Goal: Task Accomplishment & Management: Manage account settings

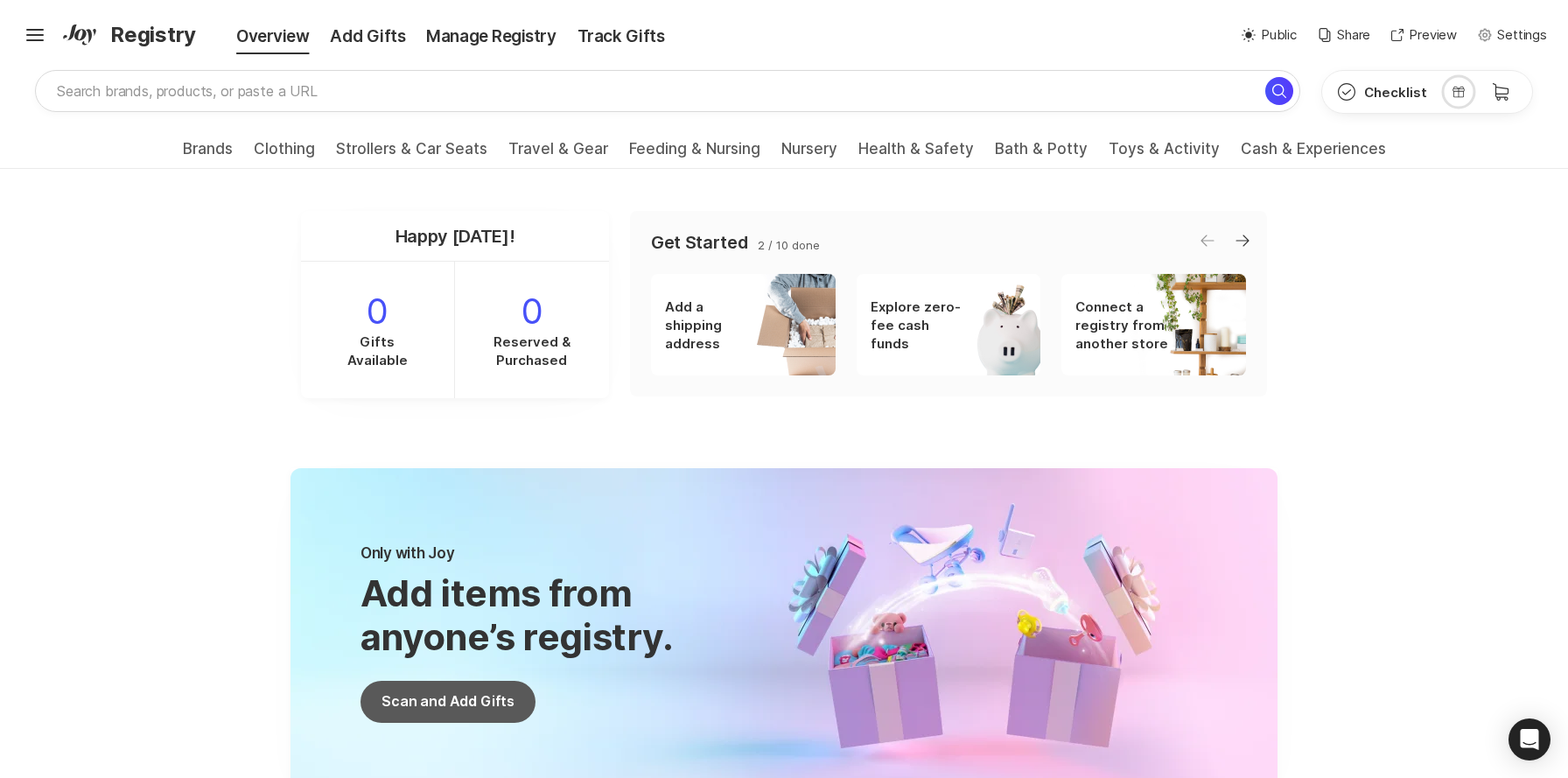
scroll to position [36, 0]
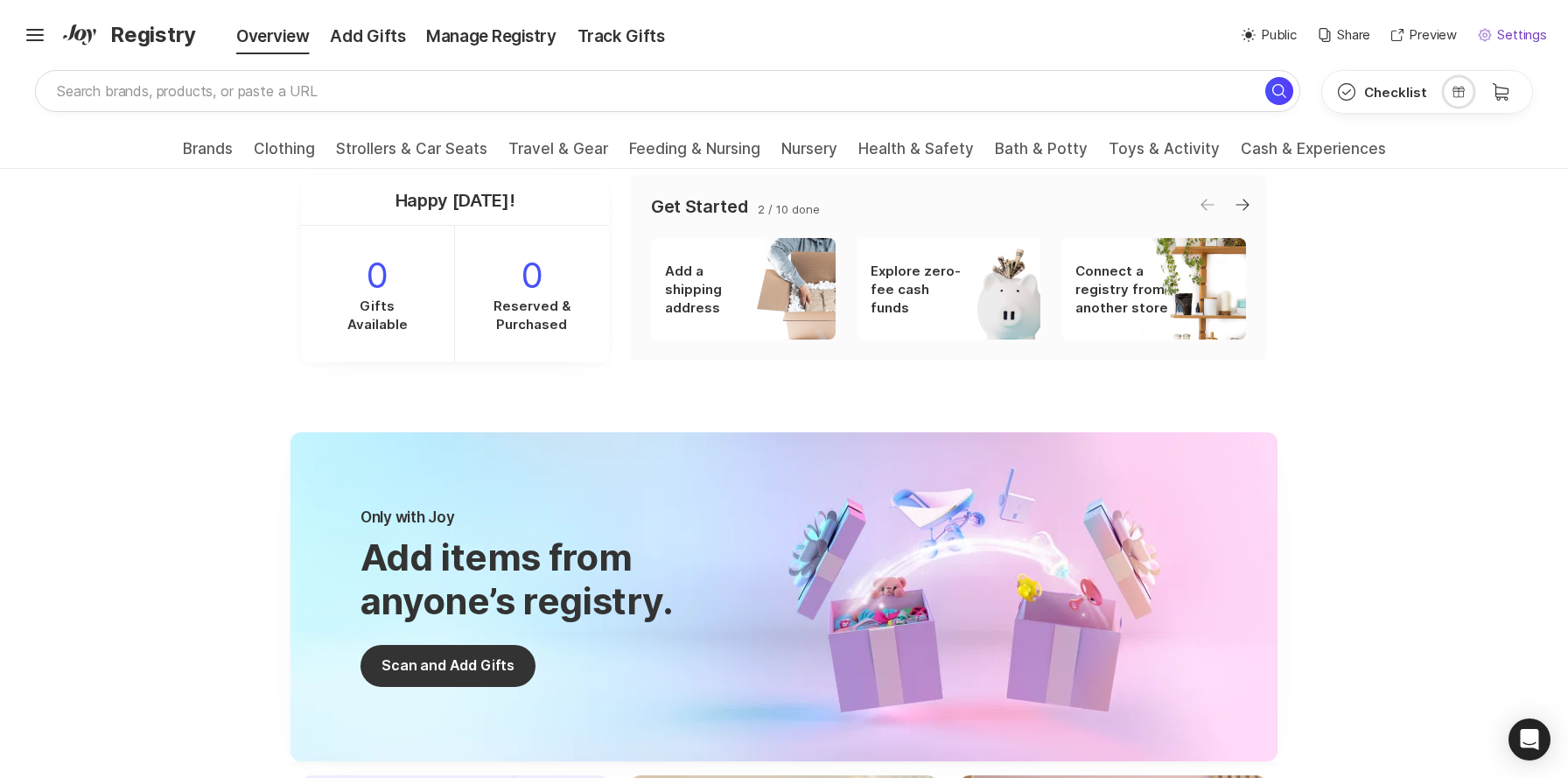
click at [1510, 34] on p "Settings" at bounding box center [1522, 35] width 50 height 20
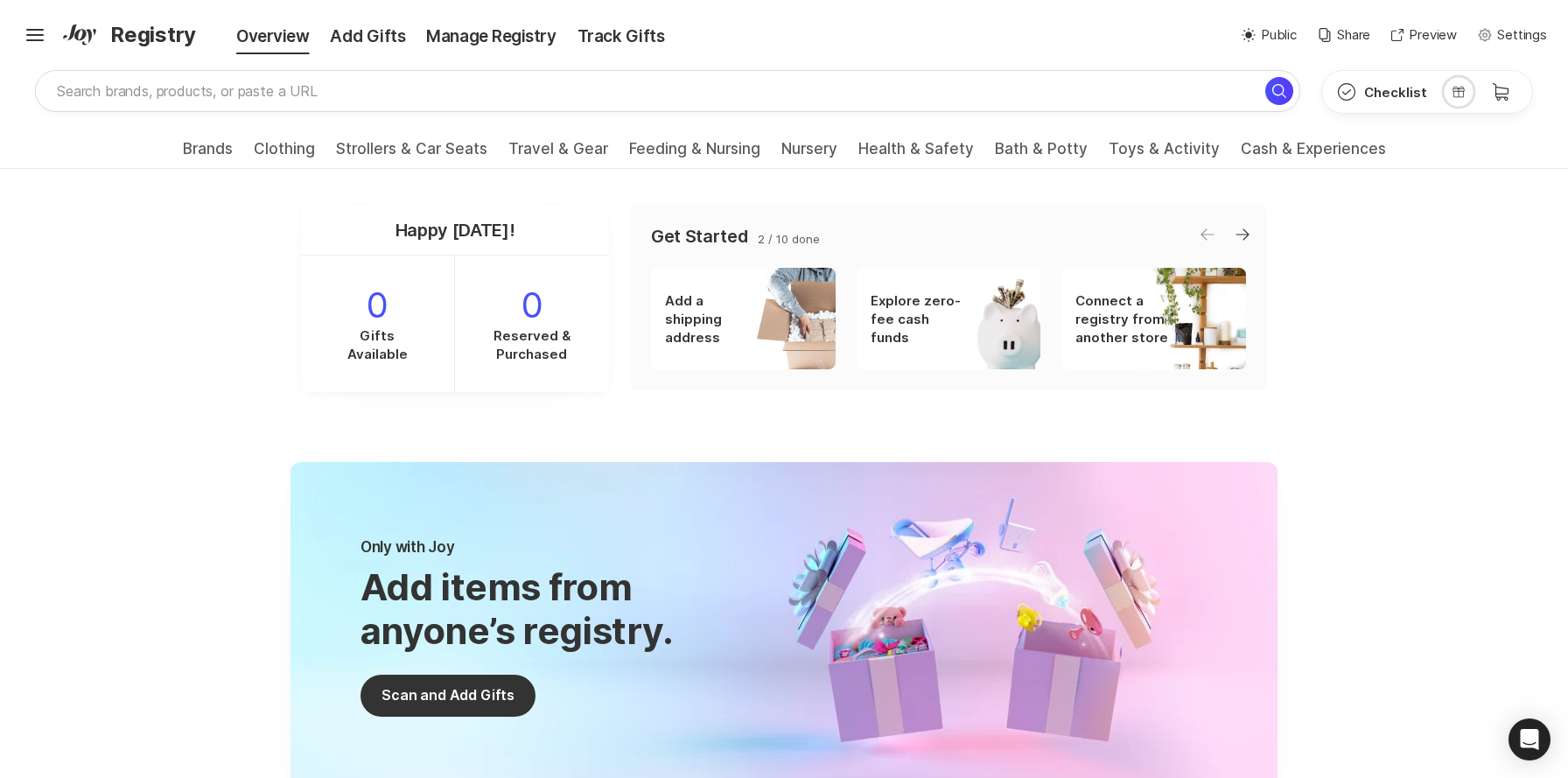
scroll to position [0, 0]
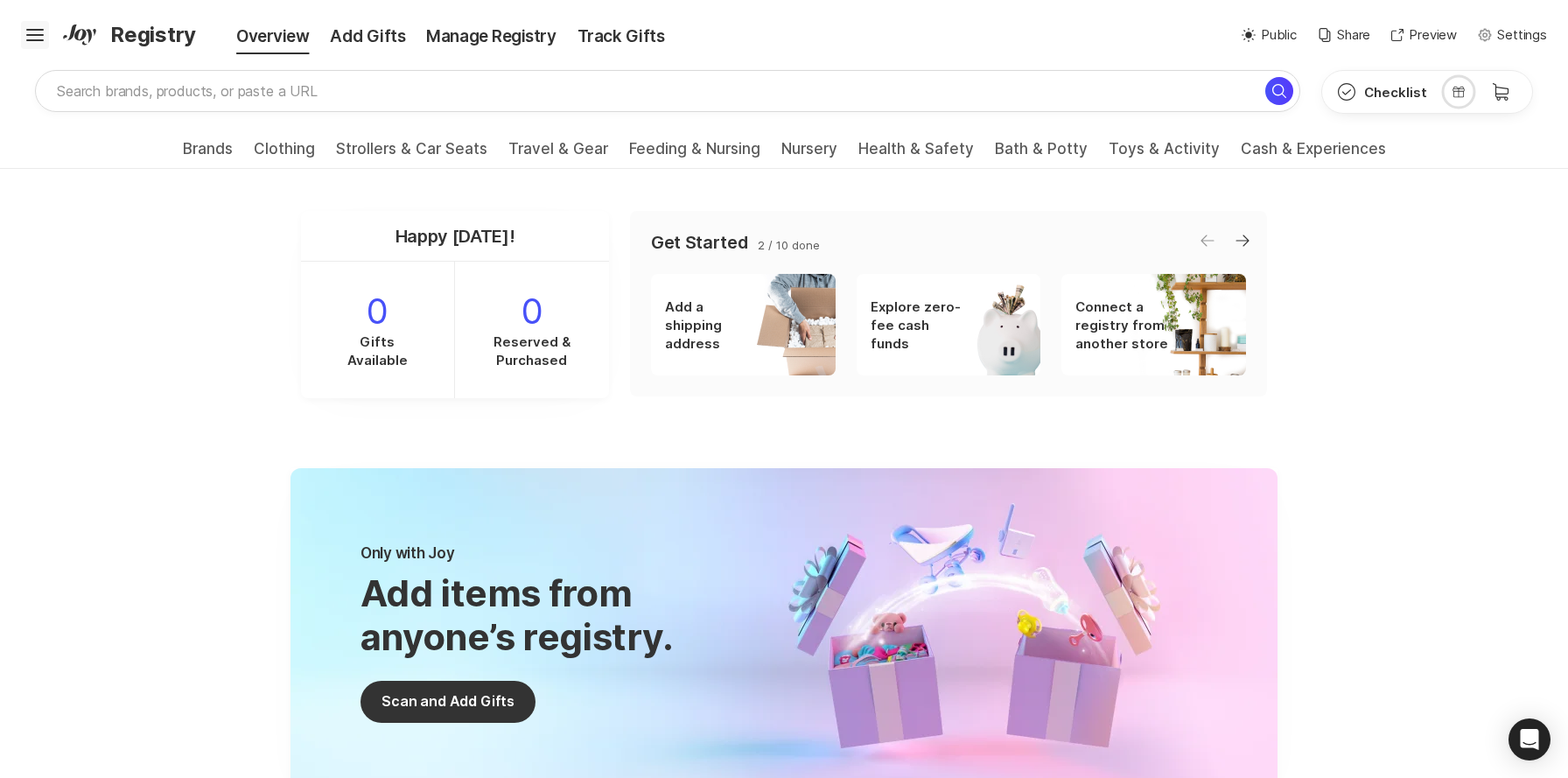
click at [39, 37] on icon "Hamburger" at bounding box center [35, 35] width 28 height 28
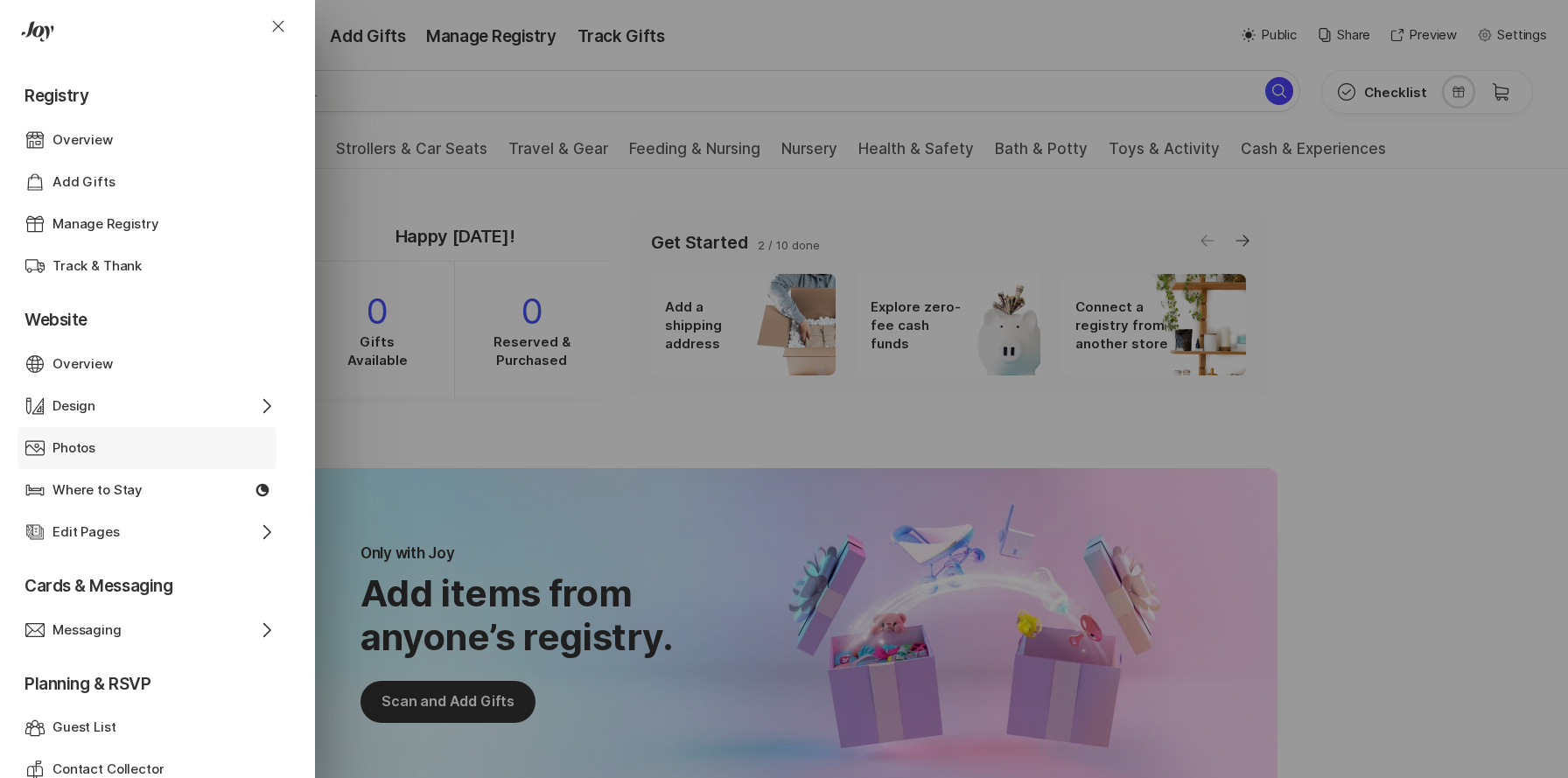
click at [102, 448] on div "Photos" at bounding box center [147, 448] width 189 height 20
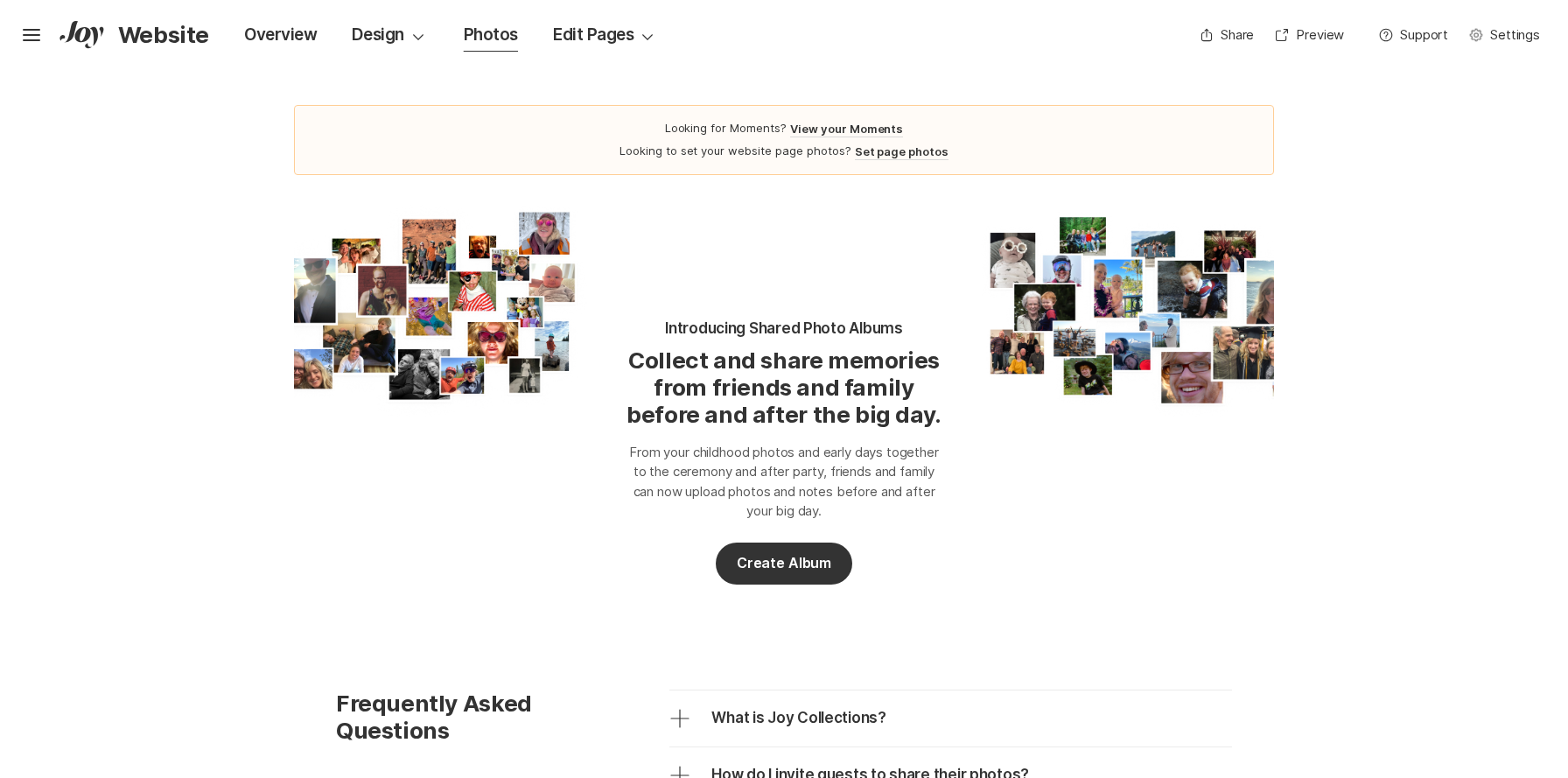
scroll to position [25, 0]
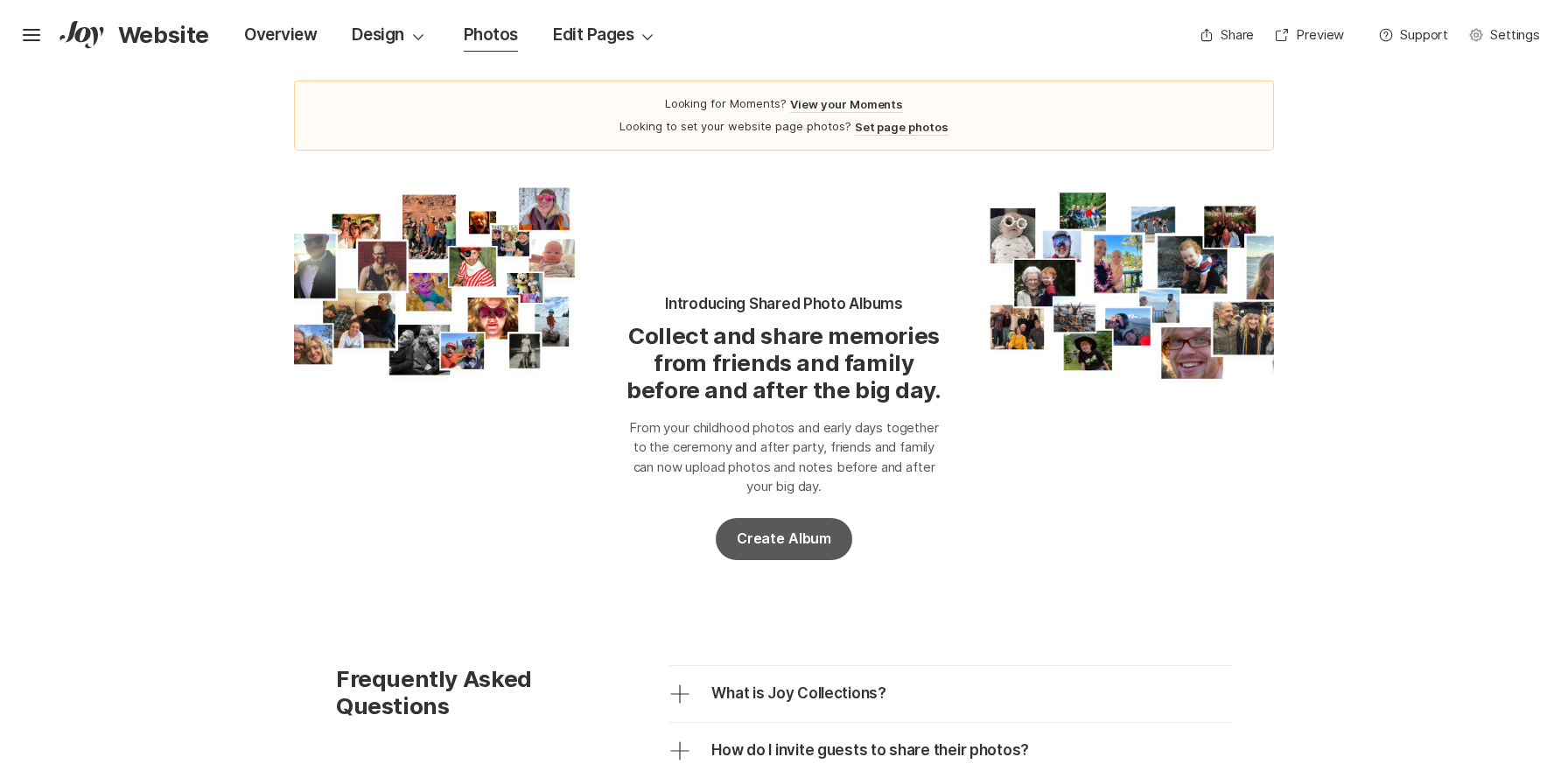
click at [765, 534] on button "Create Album" at bounding box center [784, 539] width 137 height 42
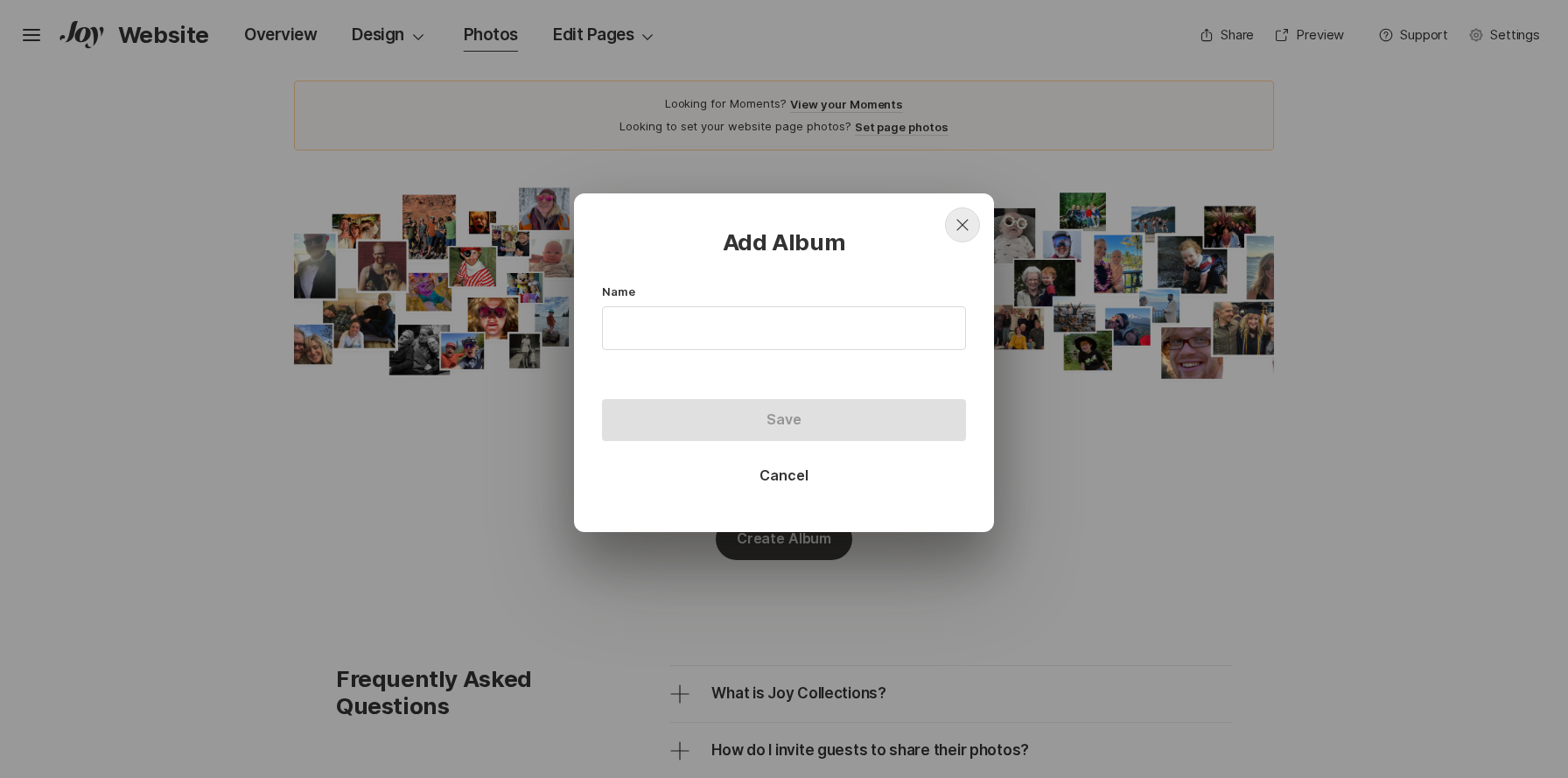
click at [971, 223] on icon "Close" at bounding box center [963, 225] width 21 height 21
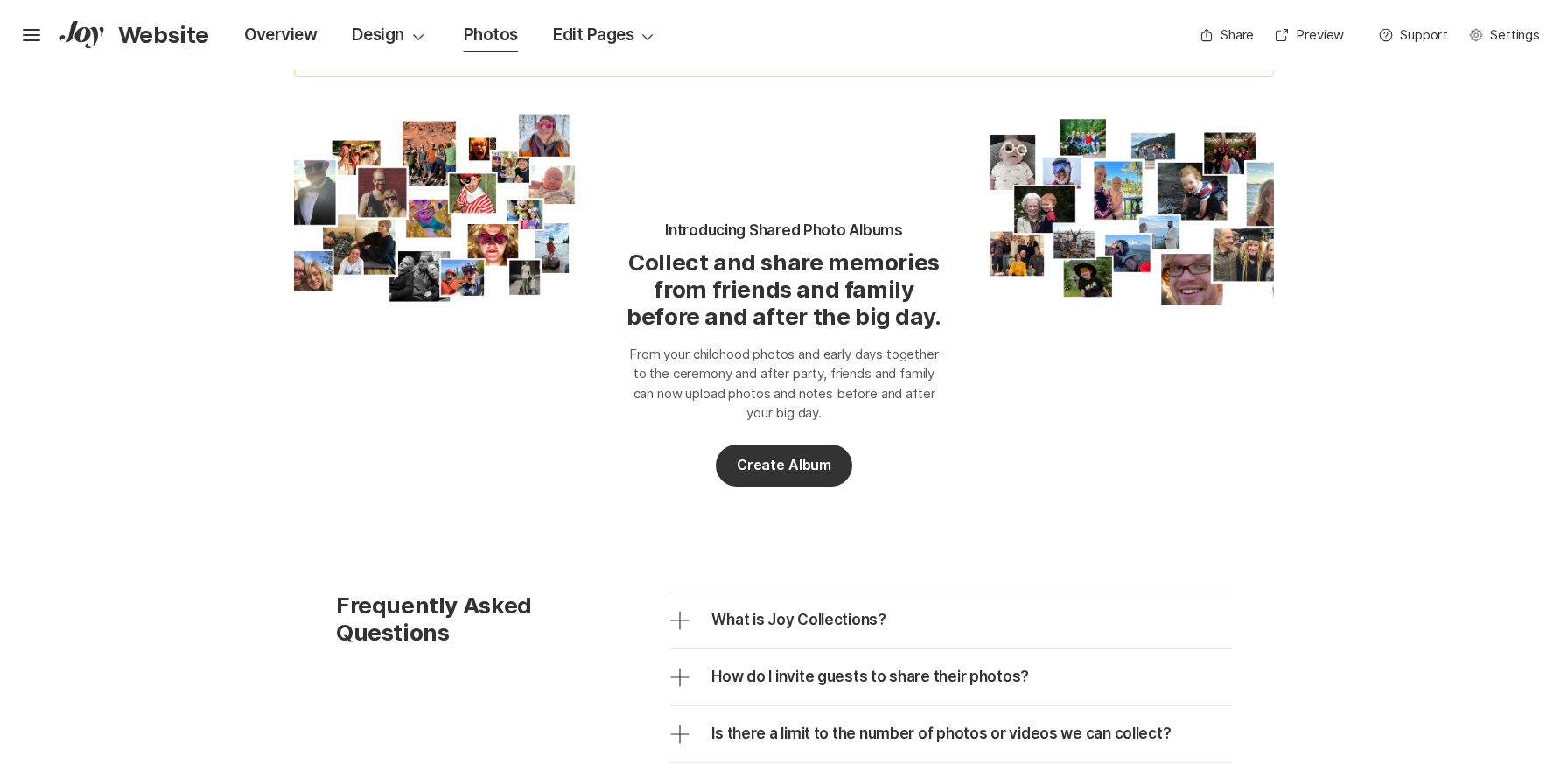
scroll to position [0, 0]
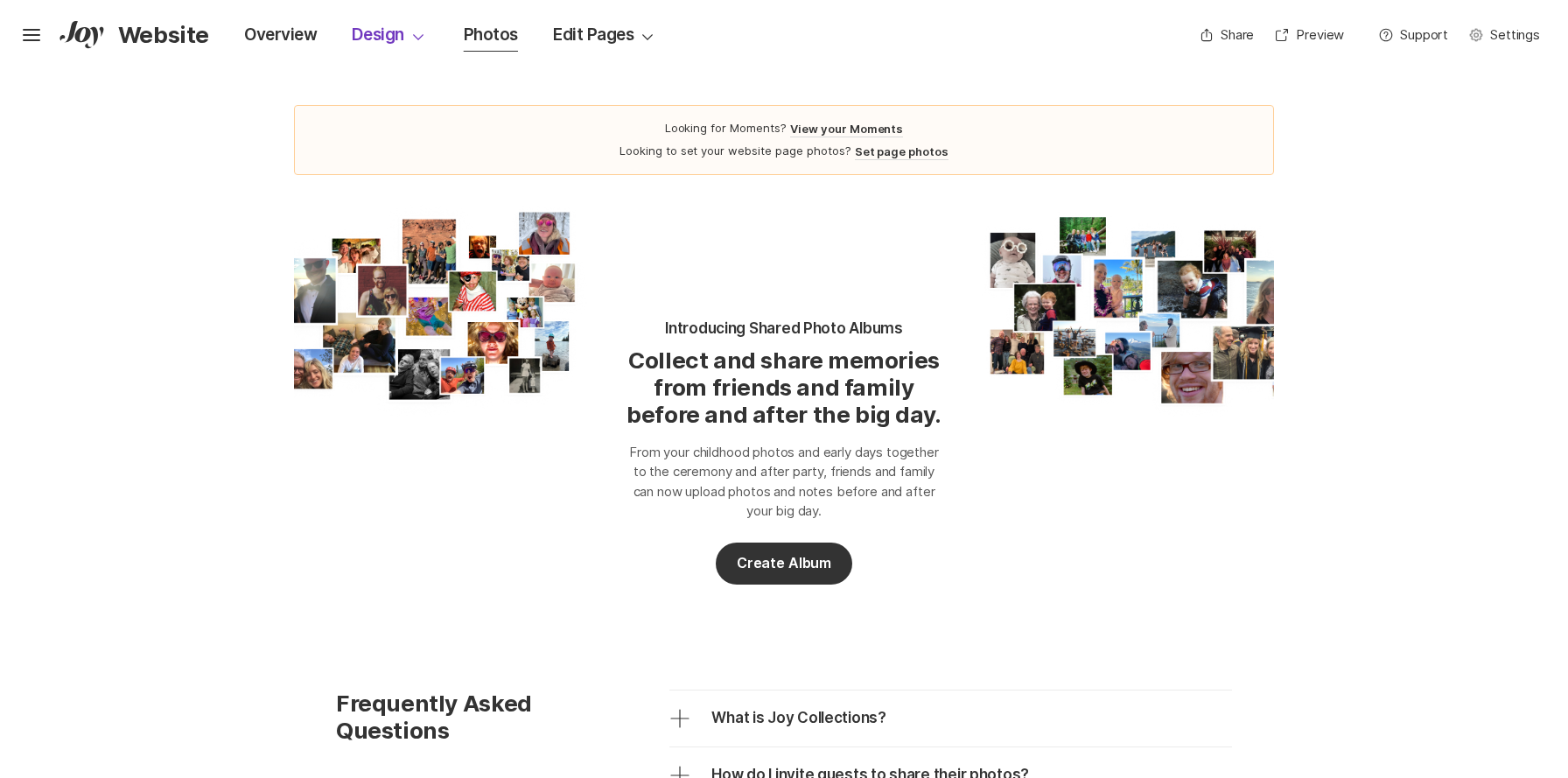
click at [371, 35] on div "Design Option Select Down" at bounding box center [390, 35] width 76 height 25
click at [364, 37] on div "Design Option Select Down" at bounding box center [390, 35] width 76 height 25
click at [366, 68] on p "Templates Gallery" at bounding box center [367, 76] width 111 height 19
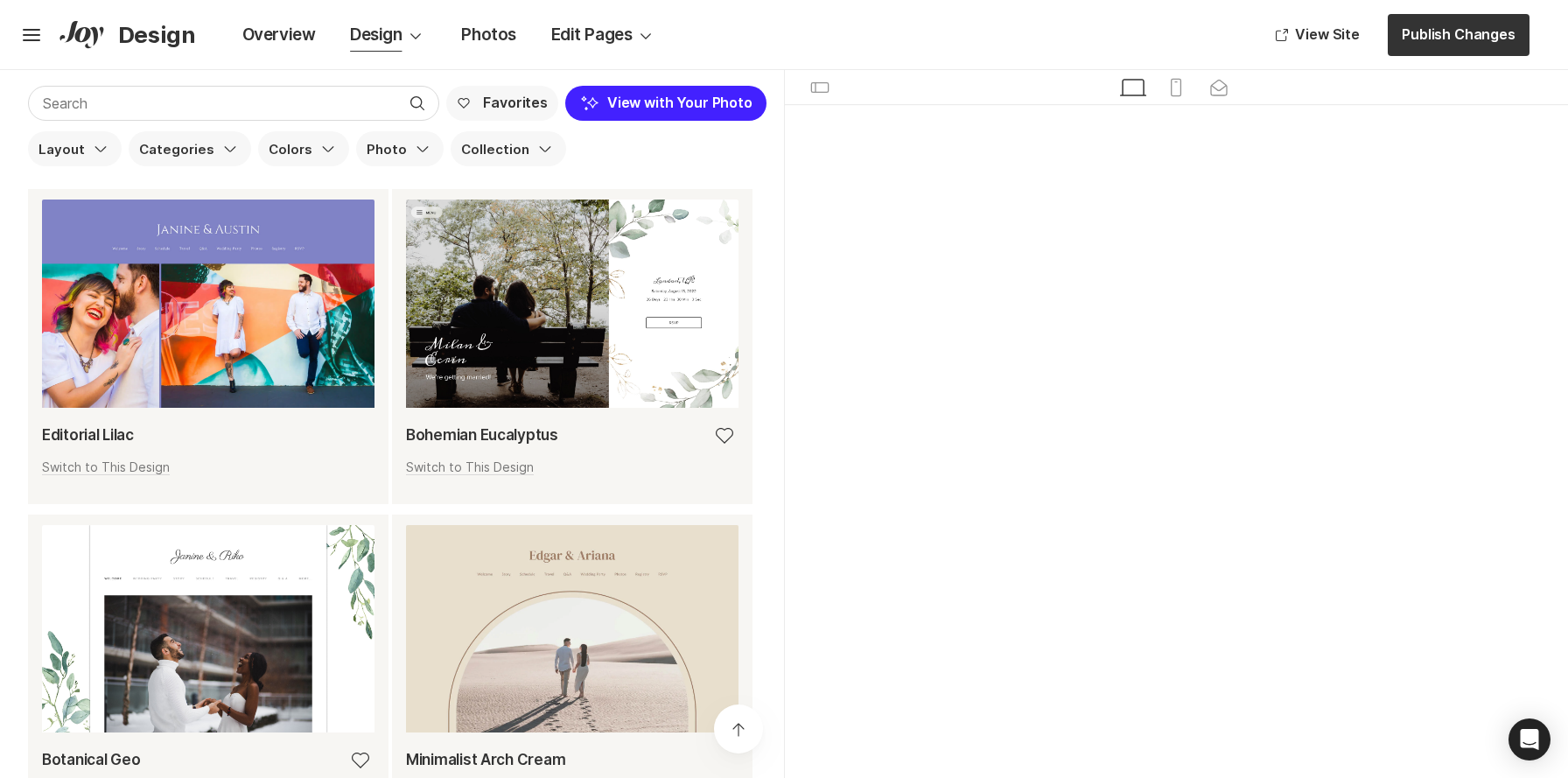
click at [649, 102] on button "Joy Ai View with Your Photo" at bounding box center [666, 103] width 201 height 35
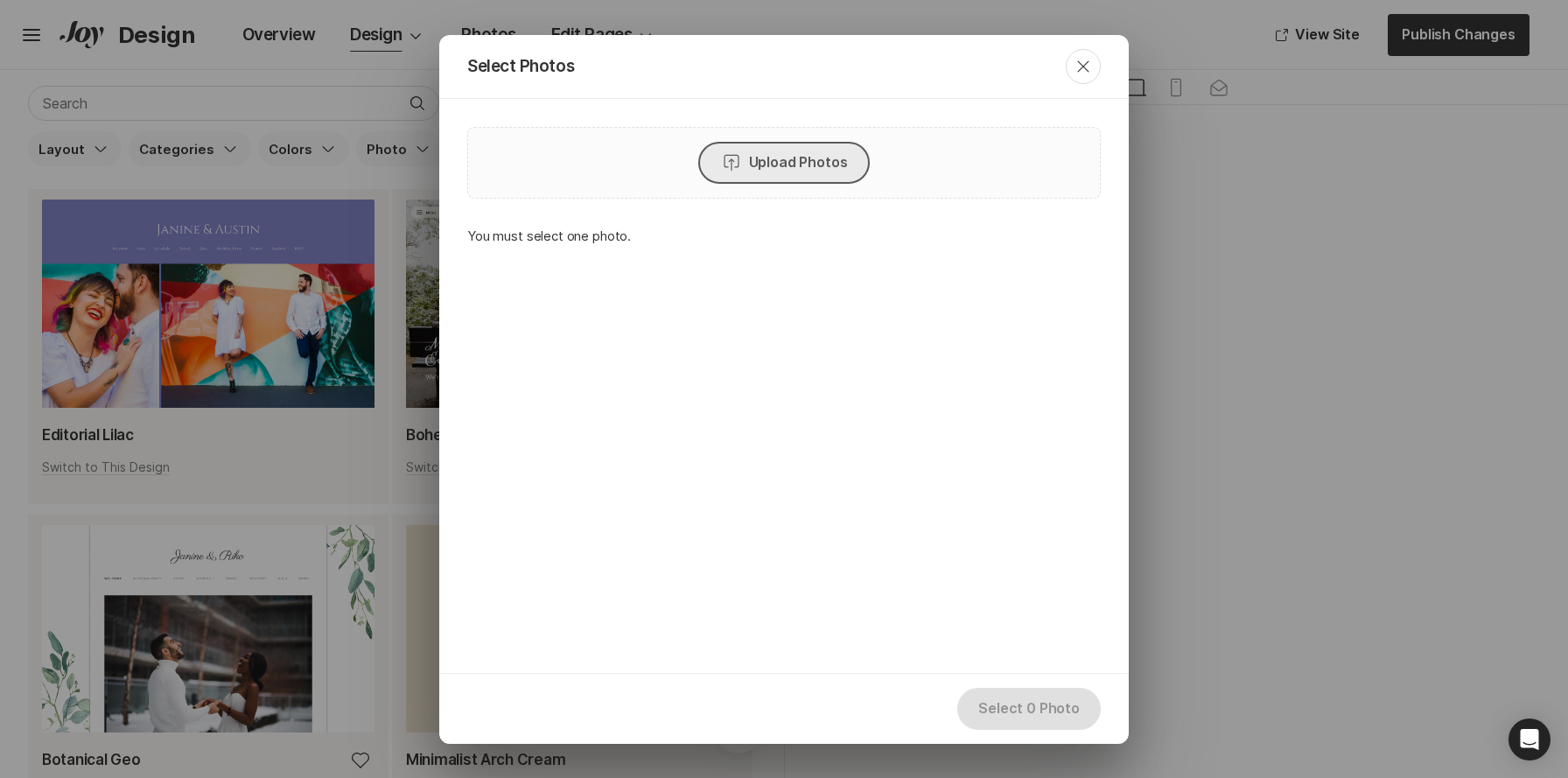
click at [700, 161] on button "Import Upload Photos" at bounding box center [784, 162] width 173 height 42
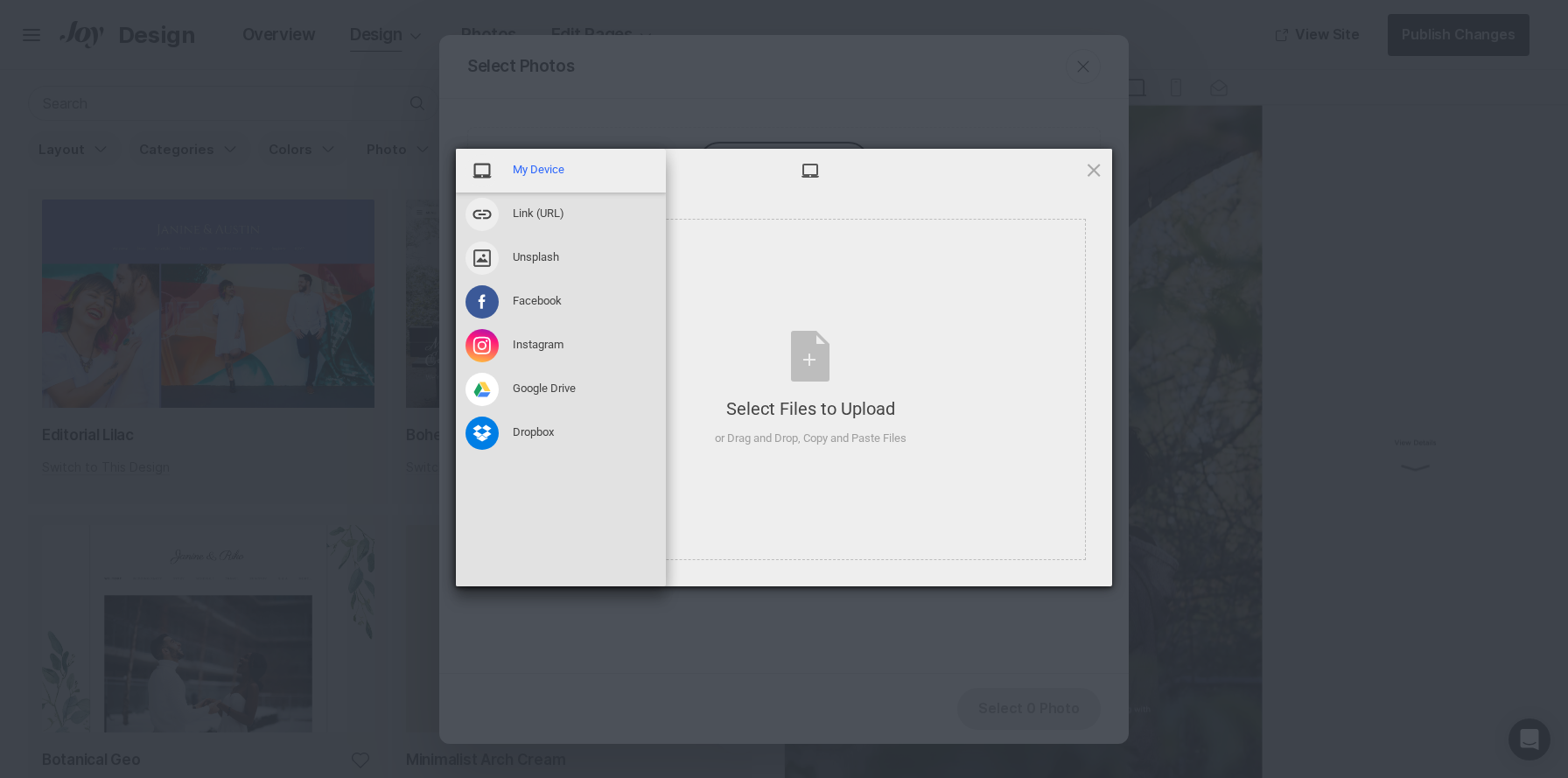
click at [531, 172] on span "My Device" at bounding box center [538, 170] width 52 height 16
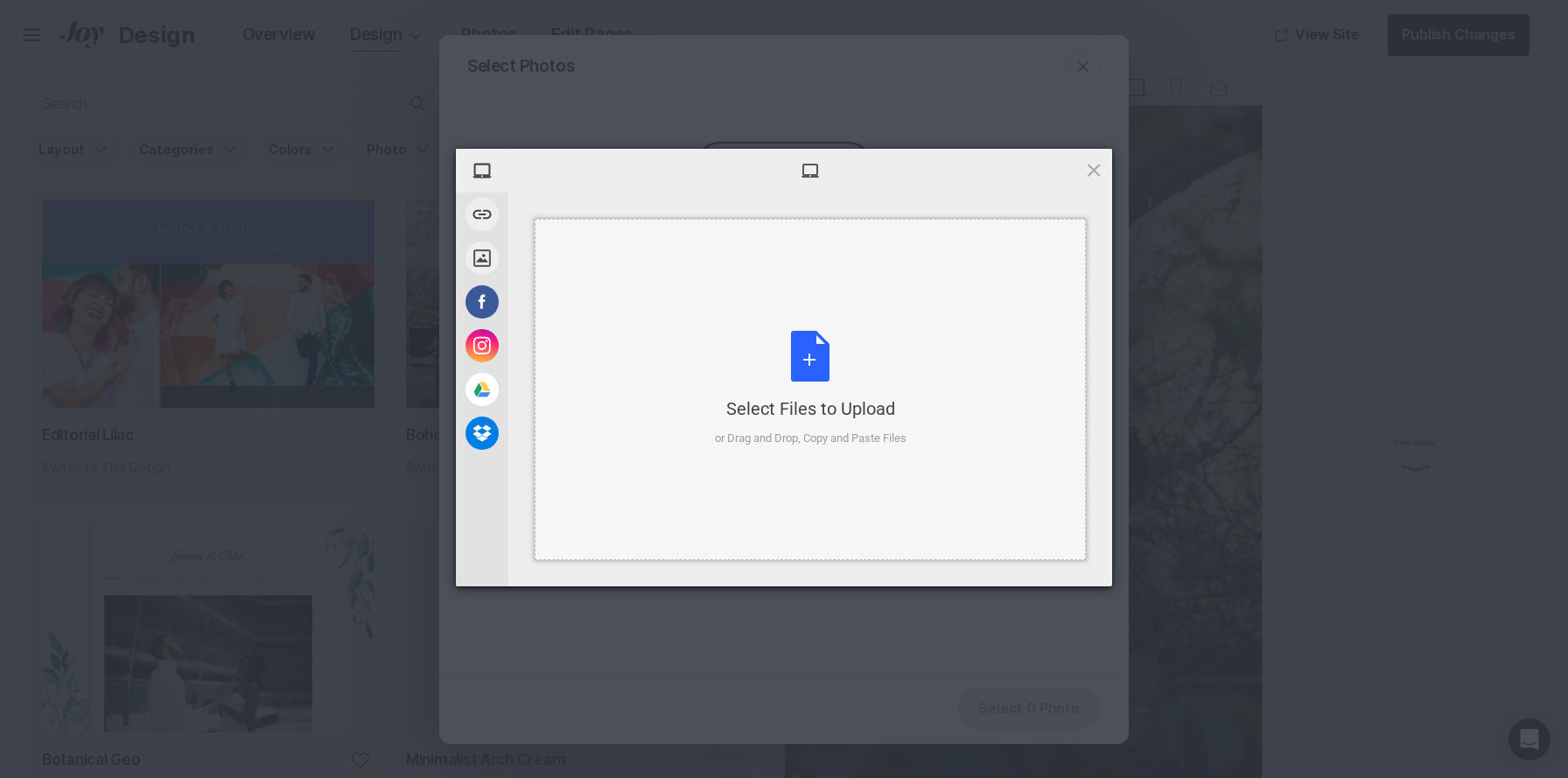
click at [810, 375] on div "Select Files to Upload or Drag and Drop, Copy and Paste Files" at bounding box center [810, 388] width 192 height 116
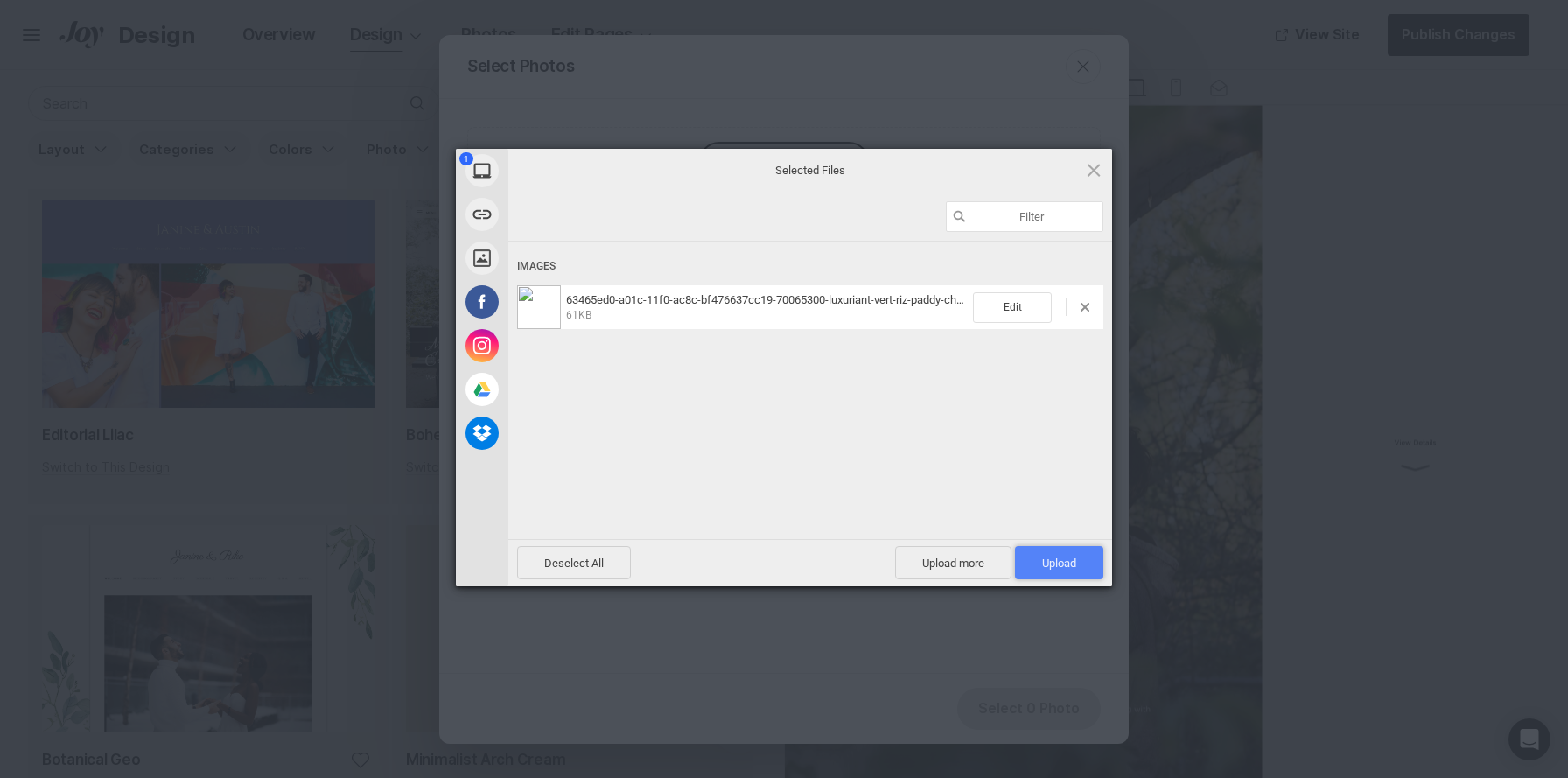
click at [1064, 552] on span "Upload 1" at bounding box center [1059, 563] width 89 height 33
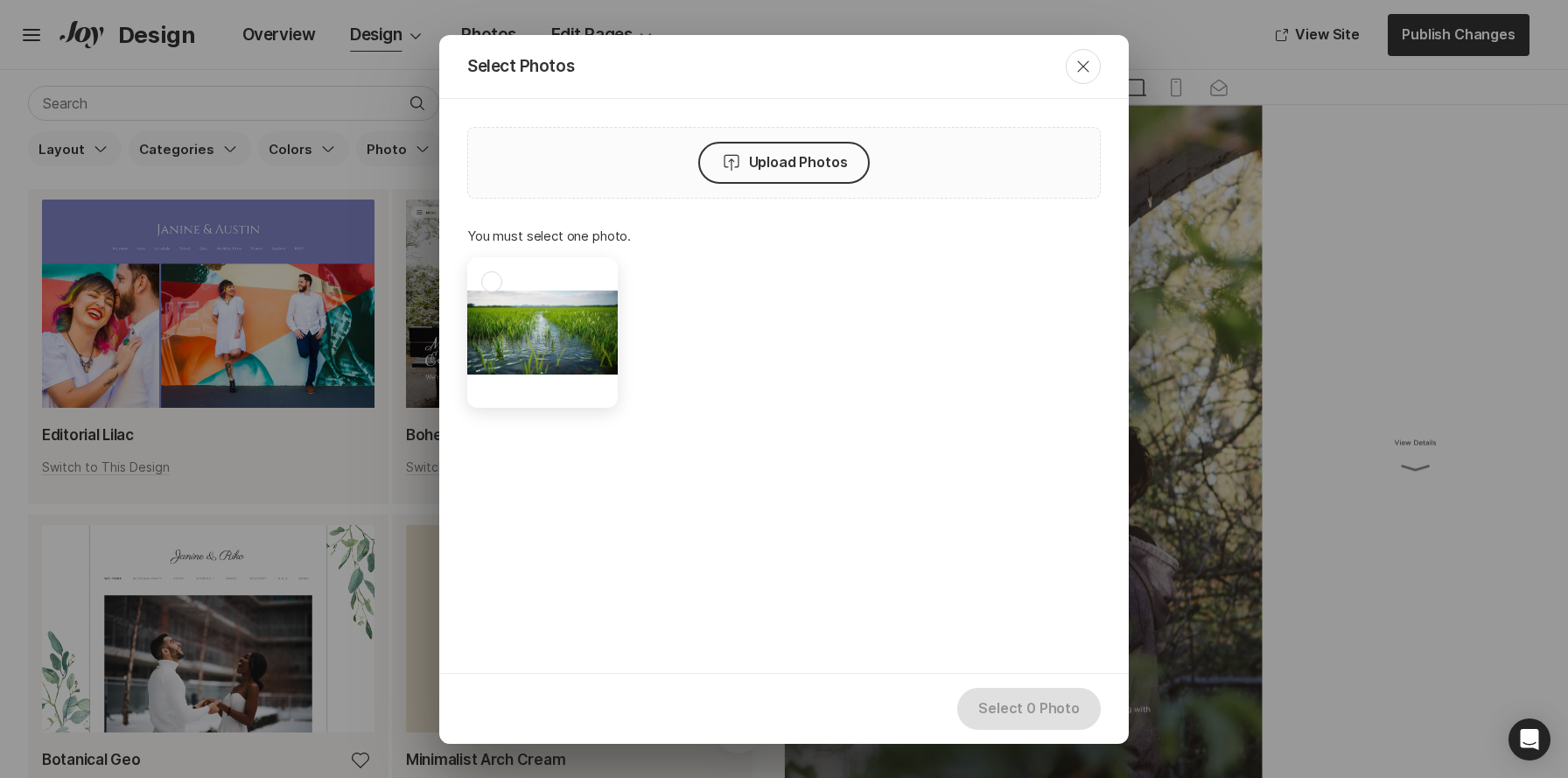
click at [475, 342] on div at bounding box center [542, 332] width 150 height 150
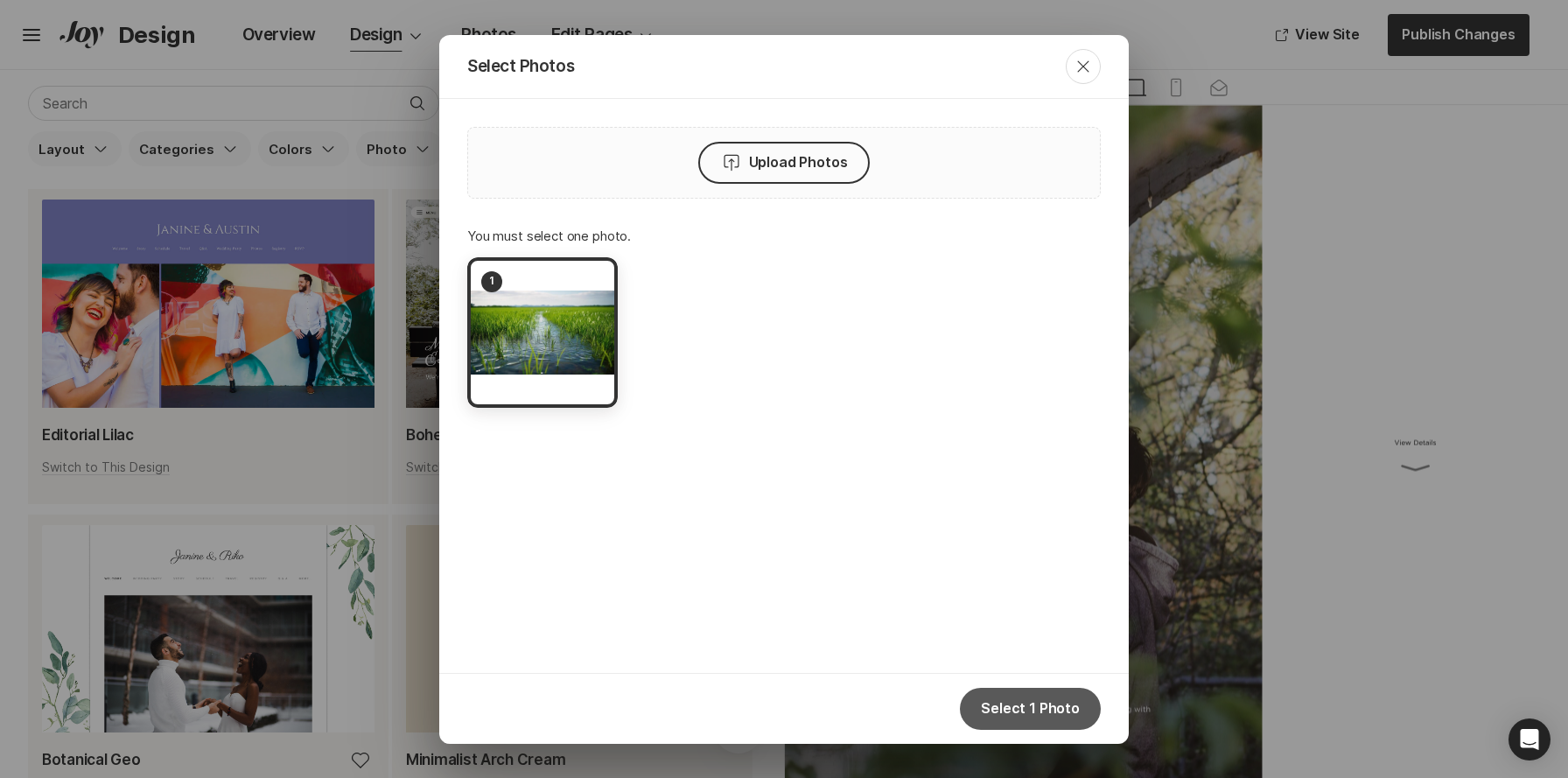
click at [1019, 715] on button "Select 1 Photo" at bounding box center [1030, 709] width 141 height 42
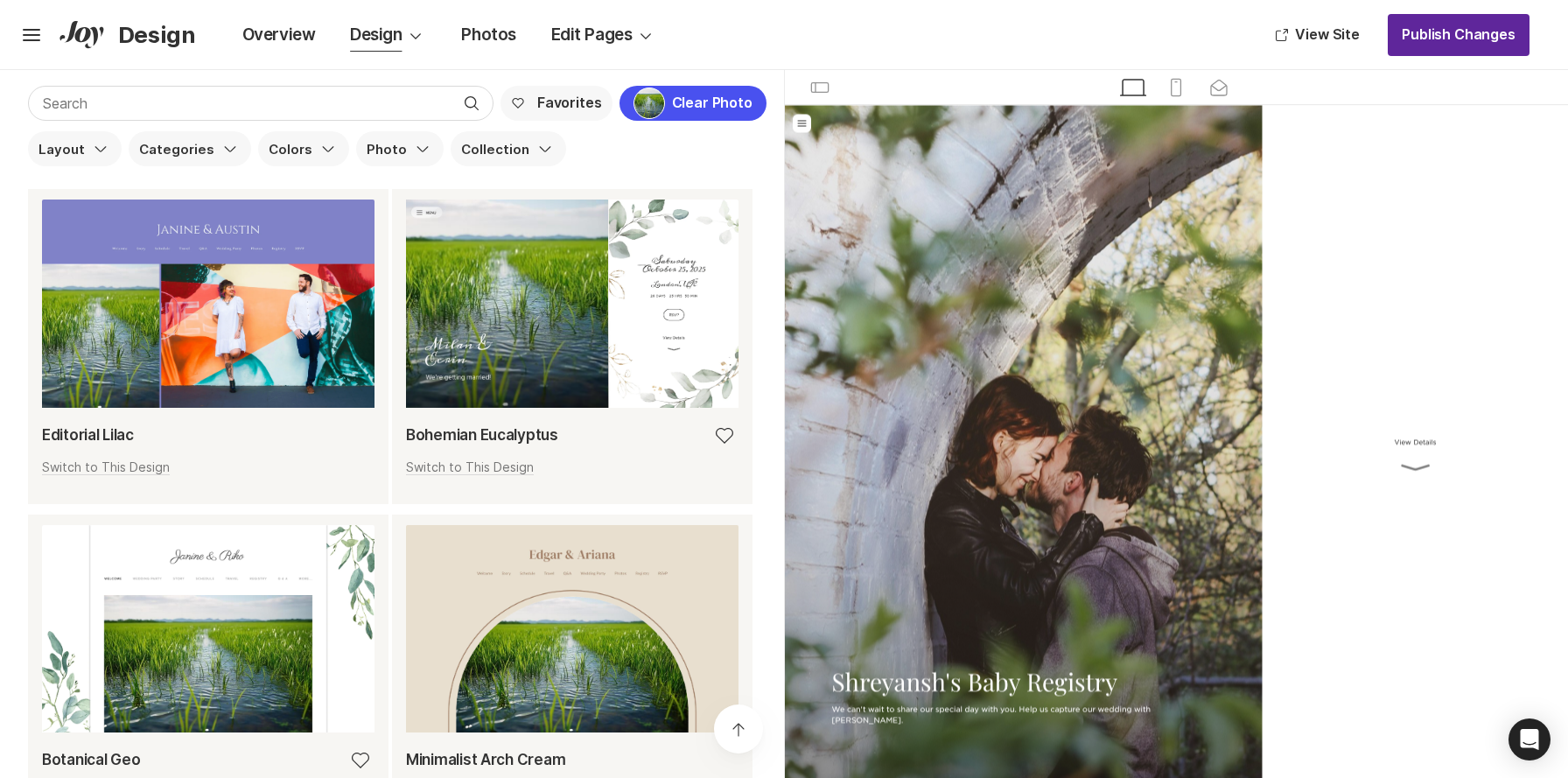
click at [1437, 42] on button "Publish Changes" at bounding box center [1458, 35] width 142 height 42
click at [54, 30] on div "Hamburger Design" at bounding box center [112, 35] width 190 height 28
click at [35, 32] on icon "Hamburger" at bounding box center [32, 35] width 28 height 28
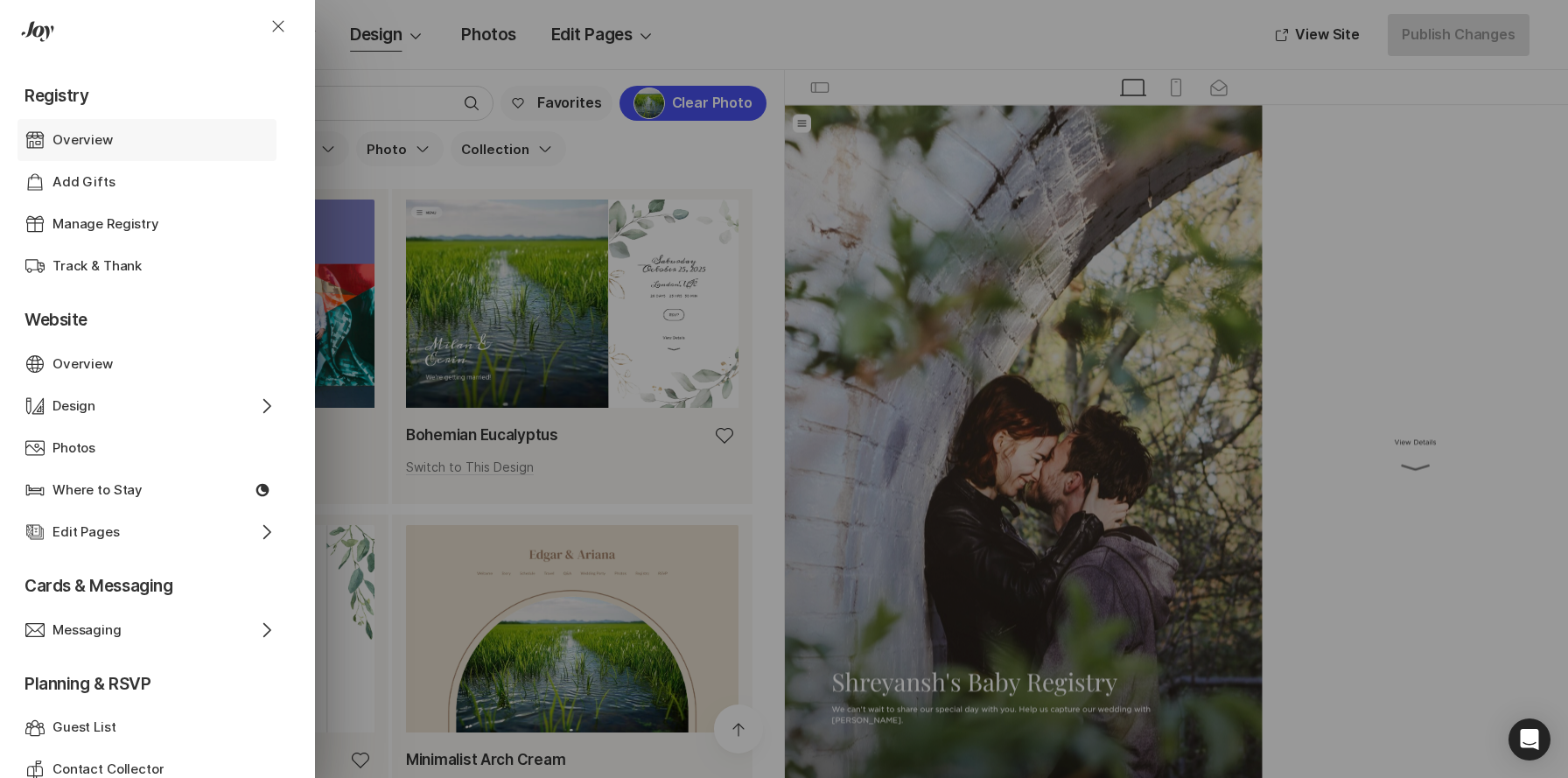
click at [91, 135] on p "Overview" at bounding box center [83, 140] width 60 height 20
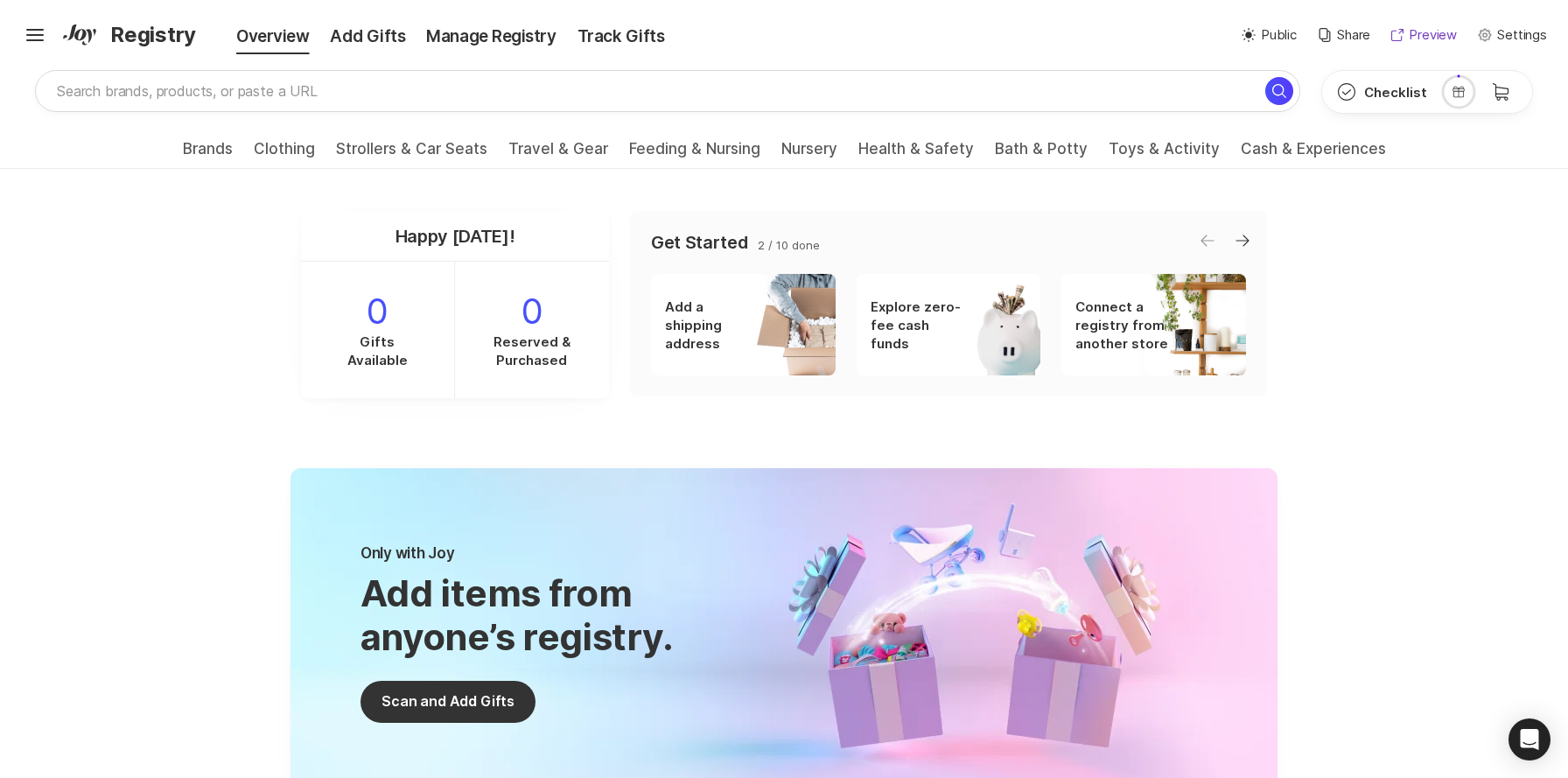
click at [1435, 40] on p "Preview" at bounding box center [1433, 35] width 48 height 20
click at [1429, 33] on p "Preview" at bounding box center [1433, 35] width 48 height 20
